Goal: Communication & Community: Answer question/provide support

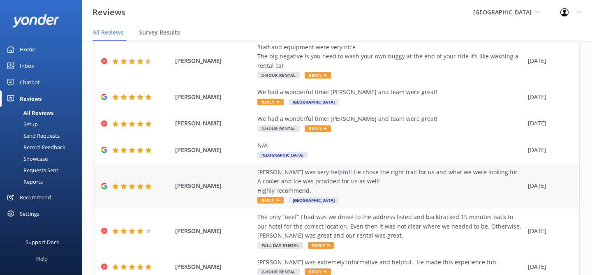
scroll to position [183, 0]
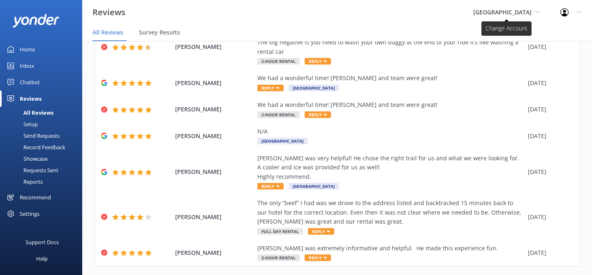
click at [501, 10] on span "[GEOGRAPHIC_DATA]" at bounding box center [502, 12] width 58 height 8
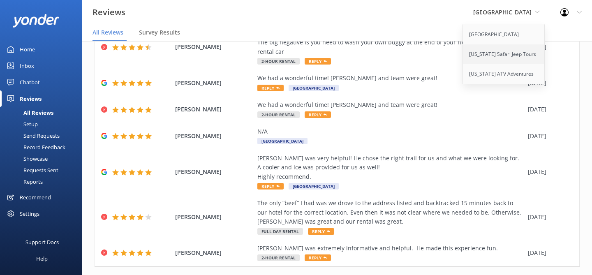
click at [481, 55] on link "[US_STATE] Safari Jeep Tours" at bounding box center [504, 54] width 82 height 20
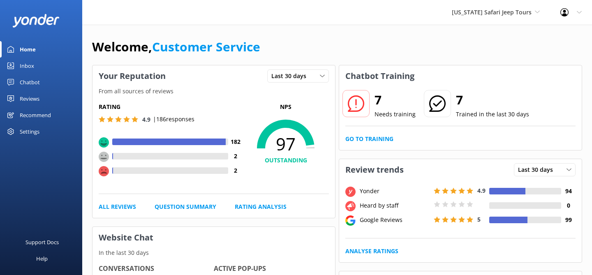
click at [30, 97] on div "Reviews" at bounding box center [30, 98] width 20 height 16
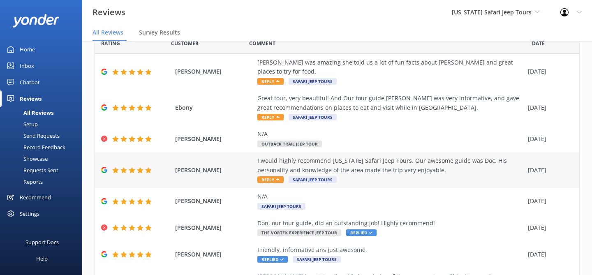
scroll to position [38, 0]
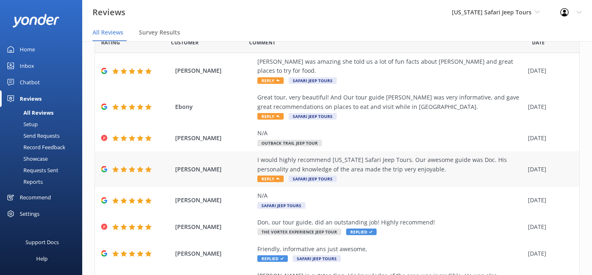
click at [384, 175] on div "[PERSON_NAME] I would highly recommend [US_STATE] Safari Jeep Tours. Our awesom…" at bounding box center [337, 169] width 484 height 36
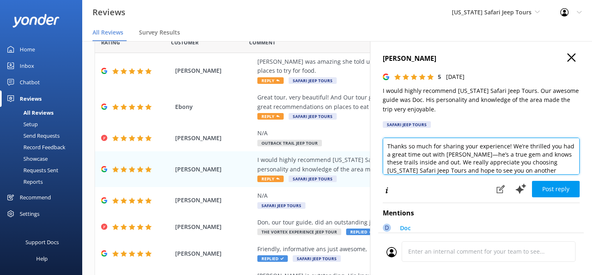
click at [551, 171] on textarea "Thanks so much for sharing your experience! We’re thrilled you had a great time…" at bounding box center [481, 156] width 197 height 37
type textarea "Thanks so much for sharing your experience! We’re thrilled you had a great time…"
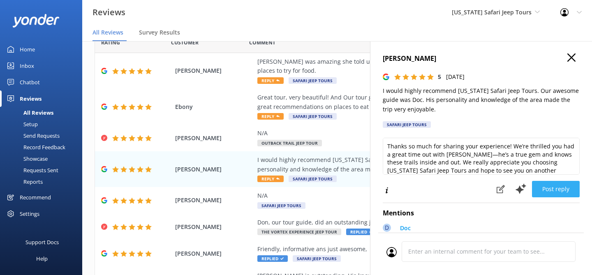
click at [538, 187] on button "Post reply" at bounding box center [556, 189] width 48 height 16
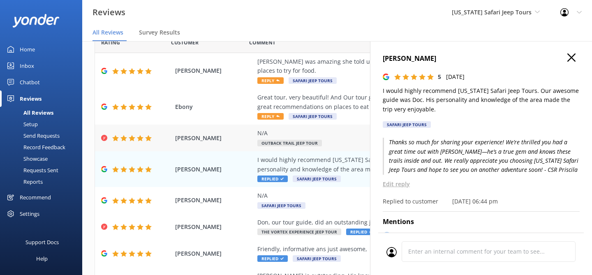
click at [356, 129] on div "N/A" at bounding box center [390, 133] width 267 height 9
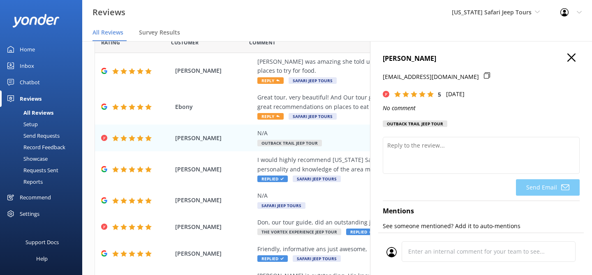
click at [573, 56] on use "button" at bounding box center [572, 57] width 8 height 8
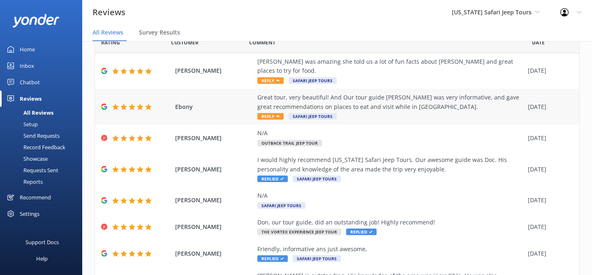
click at [460, 98] on div "Great tour, very beautiful! And Our tour guide [PERSON_NAME] was very informati…" at bounding box center [390, 102] width 267 height 19
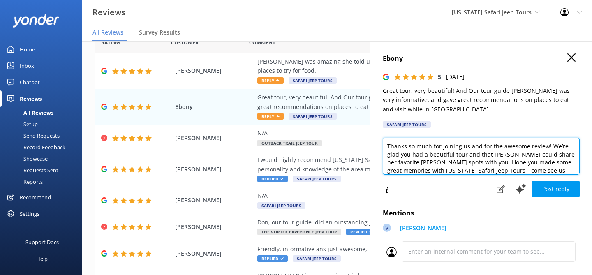
click at [565, 169] on textarea "Thanks so much for joining us and for the awesome review! We’re glad you had a …" at bounding box center [481, 156] width 197 height 37
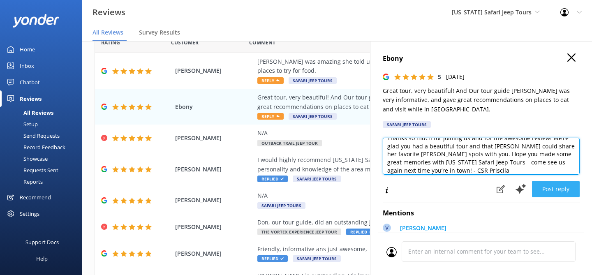
type textarea "Thanks so much for joining us and for the awesome review! We’re glad you had a …"
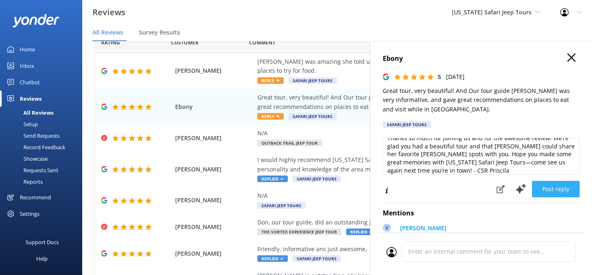
click at [547, 192] on button "Post reply" at bounding box center [556, 189] width 48 height 16
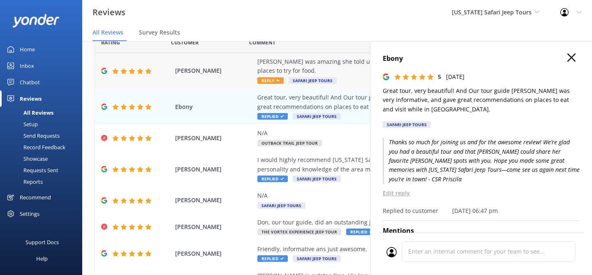
click at [355, 67] on div "Vivian was amazing she told us a lot of fun facts about Sedona and great places…" at bounding box center [390, 71] width 267 height 28
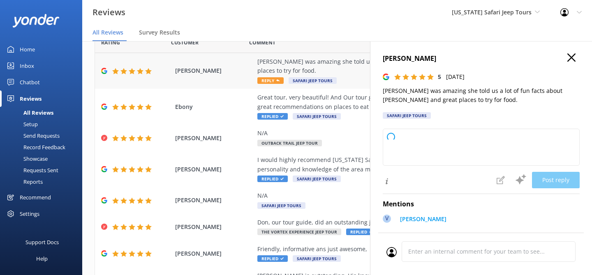
type textarea "Thanks so much for hopping on a tour with us! We’re thrilled you had a great ti…"
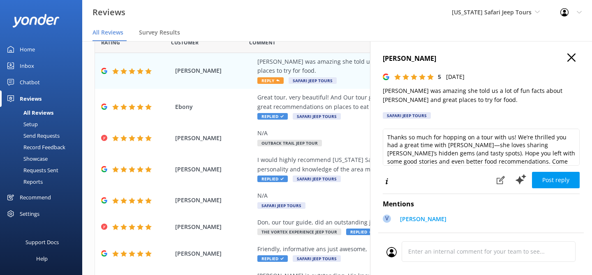
scroll to position [12, 0]
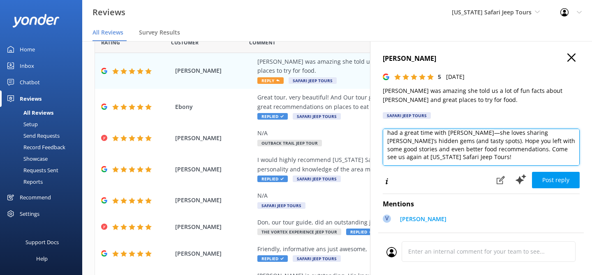
click at [445, 160] on textarea "Thanks so much for hopping on a tour with us! We’re thrilled you had a great ti…" at bounding box center [481, 147] width 197 height 37
